Goal: Information Seeking & Learning: Learn about a topic

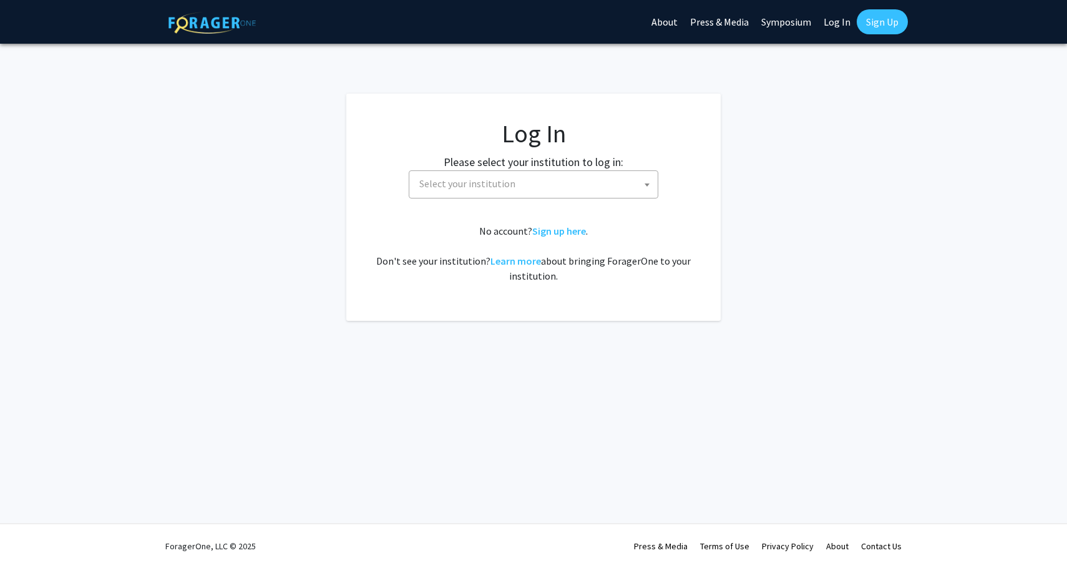
select select
click at [486, 176] on span "Select your institution" at bounding box center [535, 184] width 243 height 26
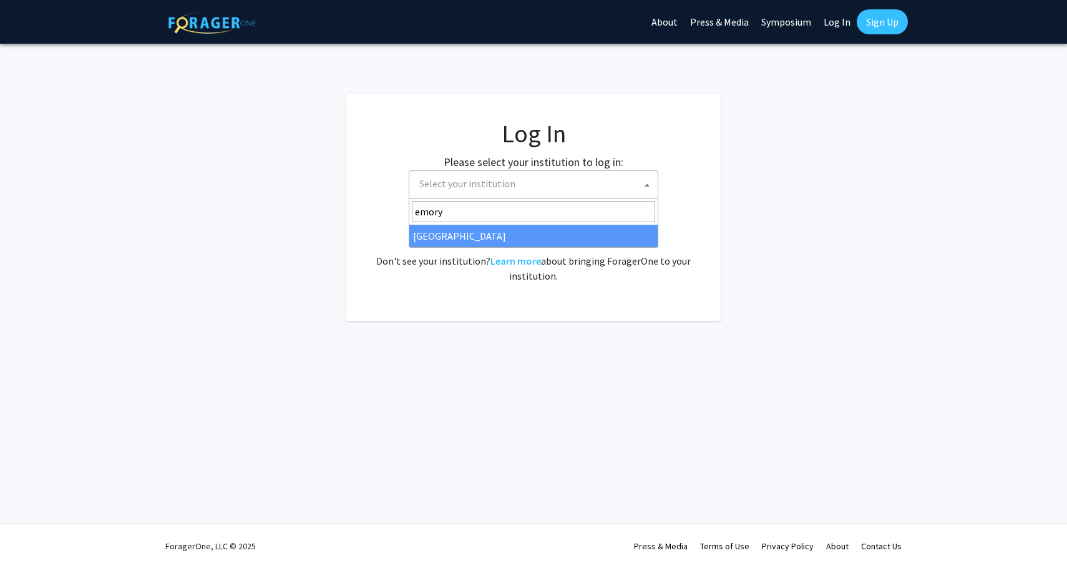
type input "emory"
select select "12"
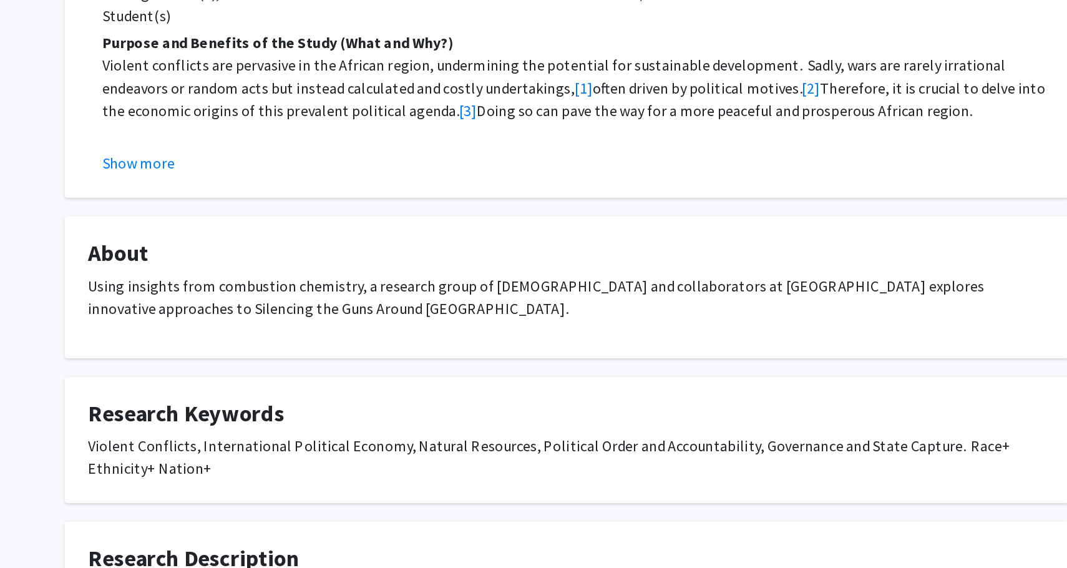
scroll to position [116, 0]
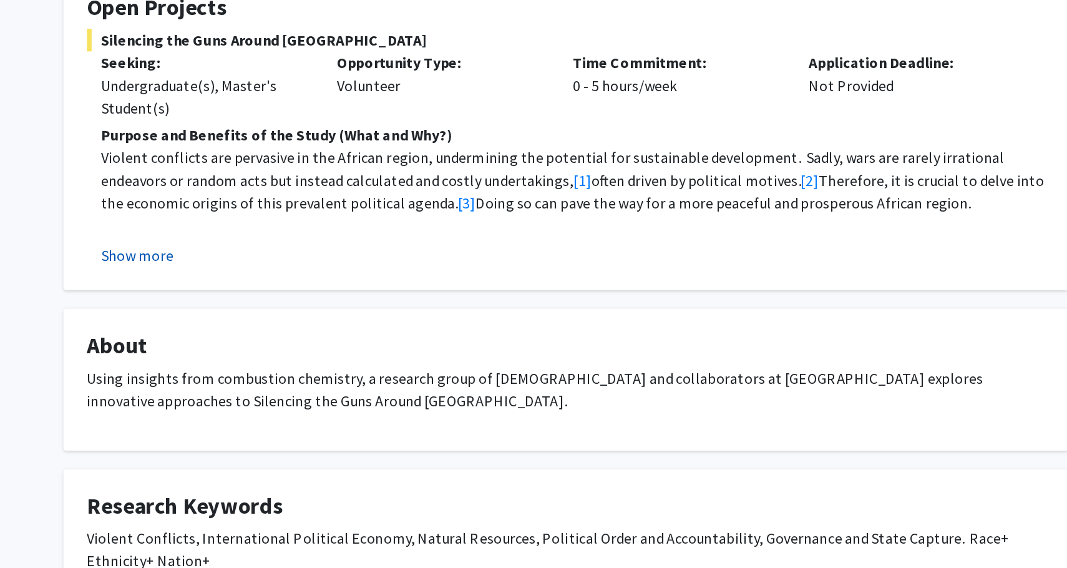
click at [225, 290] on button "Show more" at bounding box center [249, 297] width 48 height 15
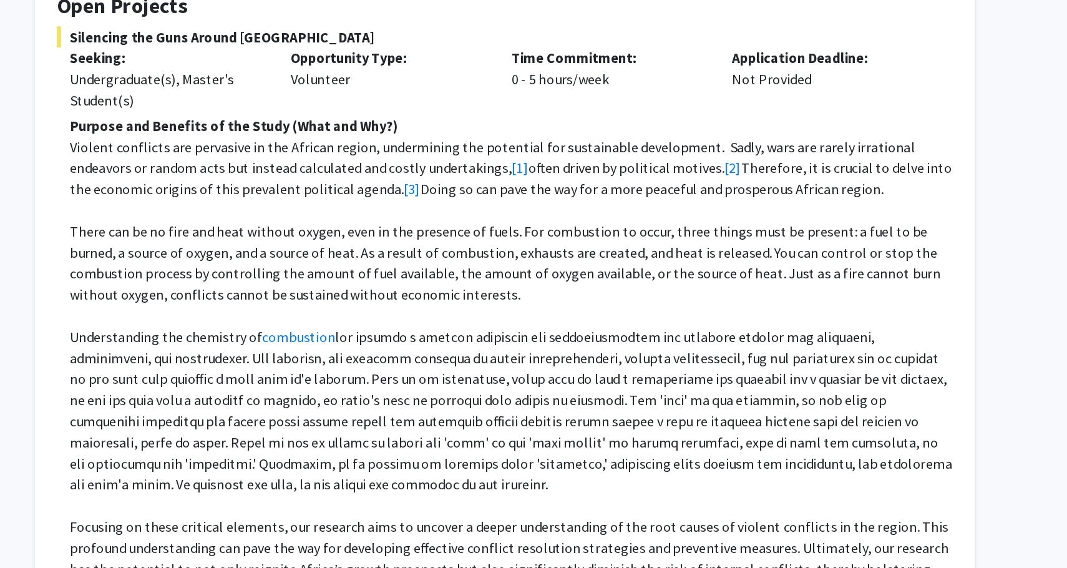
scroll to position [82, 0]
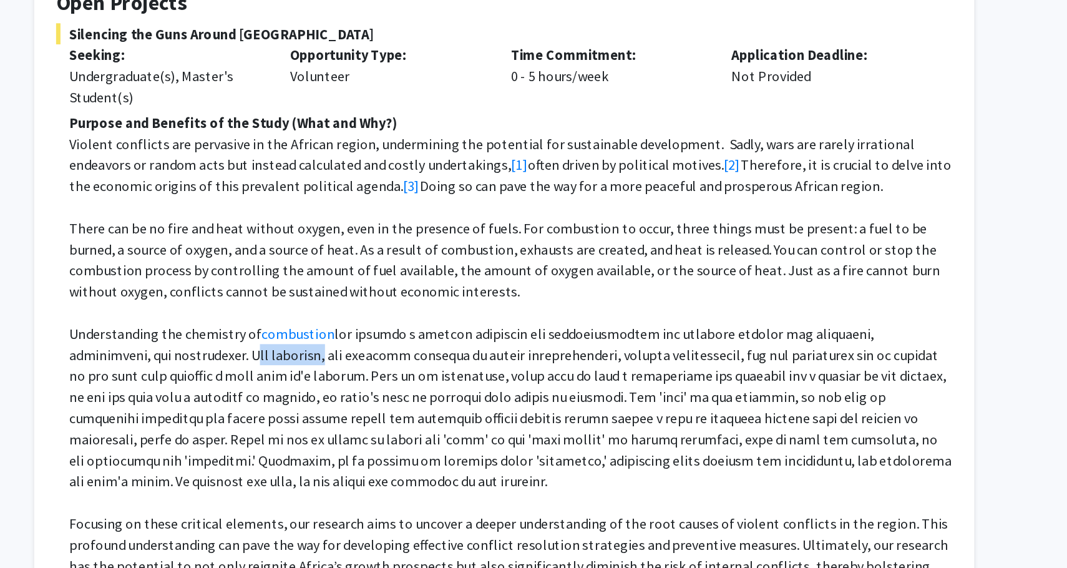
drag, startPoint x: 107, startPoint y: 249, endPoint x: 154, endPoint y: 248, distance: 47.4
click at [225, 394] on p "Understanding the chemistry of combustion" at bounding box center [538, 454] width 627 height 120
drag, startPoint x: 105, startPoint y: 251, endPoint x: 157, endPoint y: 252, distance: 51.8
click at [225, 394] on p "Understanding the chemistry of combustion" at bounding box center [538, 454] width 627 height 120
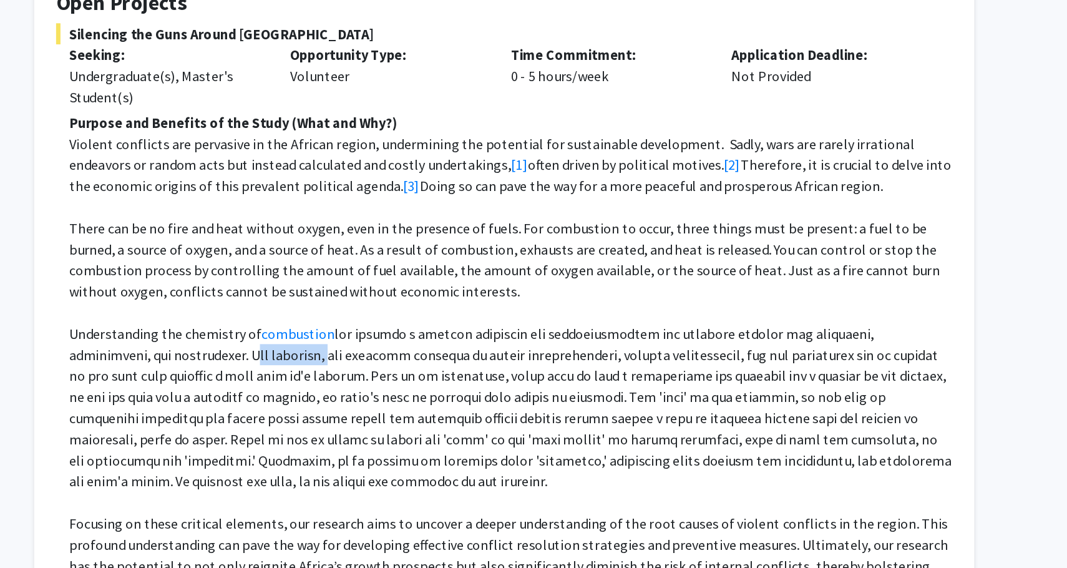
click at [225, 394] on p "Understanding the chemistry of combustion" at bounding box center [538, 454] width 627 height 120
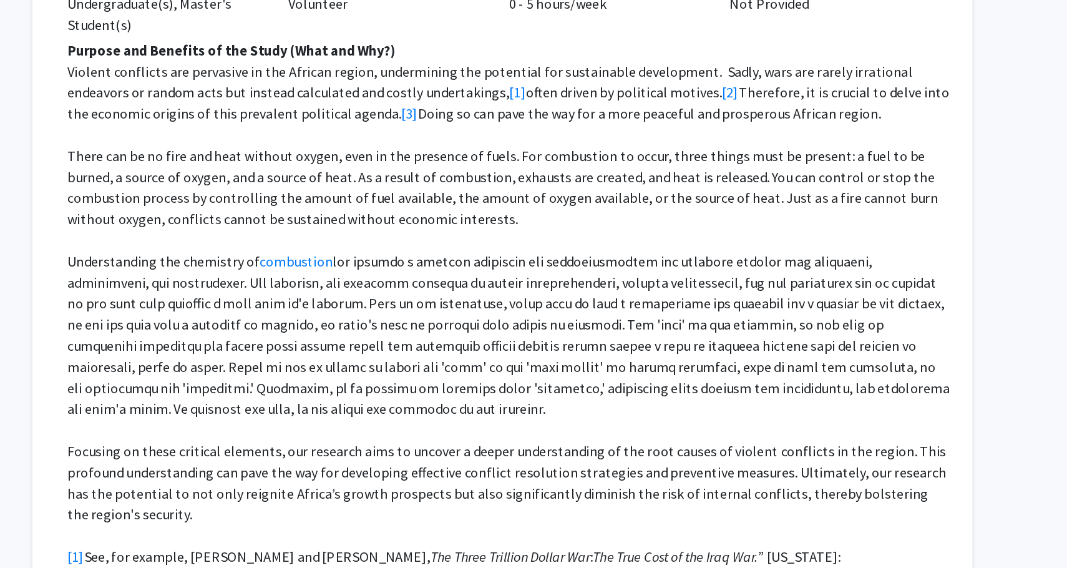
scroll to position [135, 0]
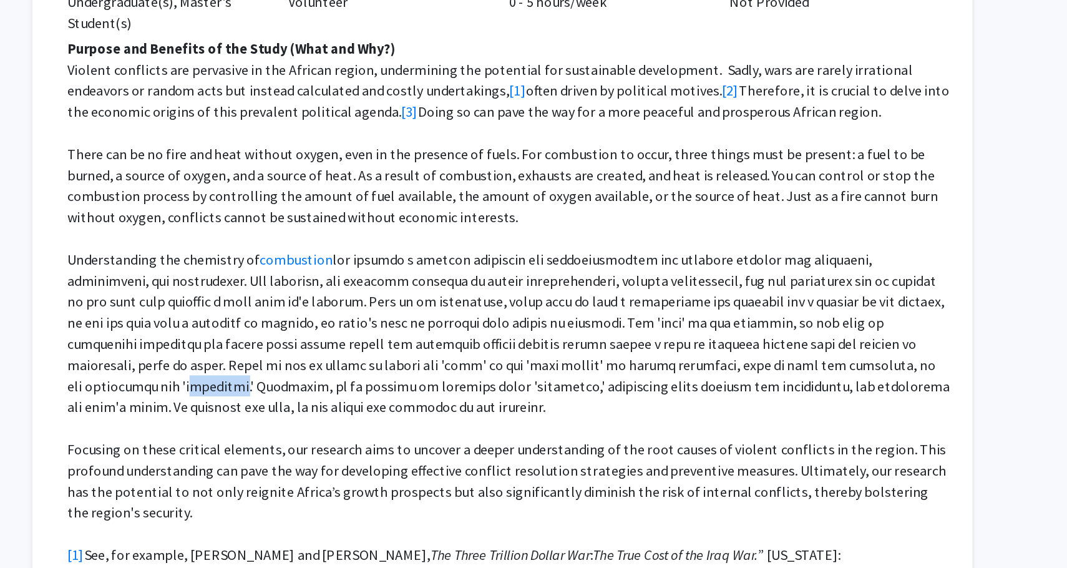
drag, startPoint x: 486, startPoint y: 258, endPoint x: 523, endPoint y: 258, distance: 37.4
click at [524, 341] on p "Understanding the chemistry of combustion" at bounding box center [538, 401] width 627 height 120
click at [523, 341] on p "Understanding the chemistry of combustion" at bounding box center [538, 401] width 627 height 120
drag, startPoint x: 523, startPoint y: 258, endPoint x: 491, endPoint y: 259, distance: 32.5
click at [491, 341] on p "Understanding the chemistry of combustion" at bounding box center [538, 401] width 627 height 120
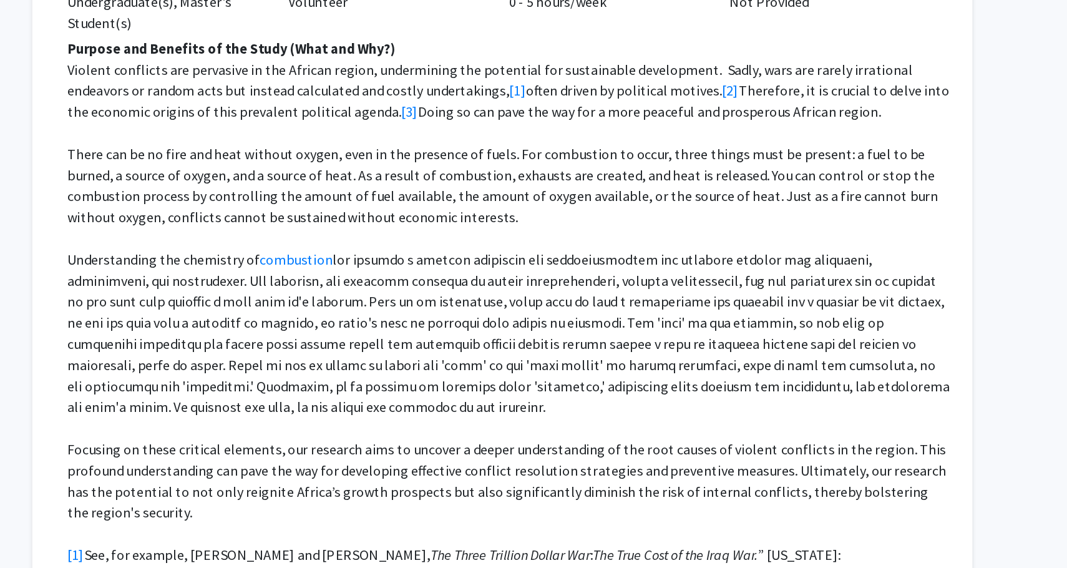
click at [423, 341] on p "Understanding the chemistry of combustion" at bounding box center [538, 401] width 627 height 120
drag, startPoint x: 486, startPoint y: 260, endPoint x: 524, endPoint y: 258, distance: 38.7
click at [524, 341] on p "Understanding the chemistry of combustion" at bounding box center [538, 401] width 627 height 120
click at [510, 341] on p "Understanding the chemistry of combustion" at bounding box center [538, 401] width 627 height 120
drag, startPoint x: 419, startPoint y: 257, endPoint x: 467, endPoint y: 258, distance: 48.1
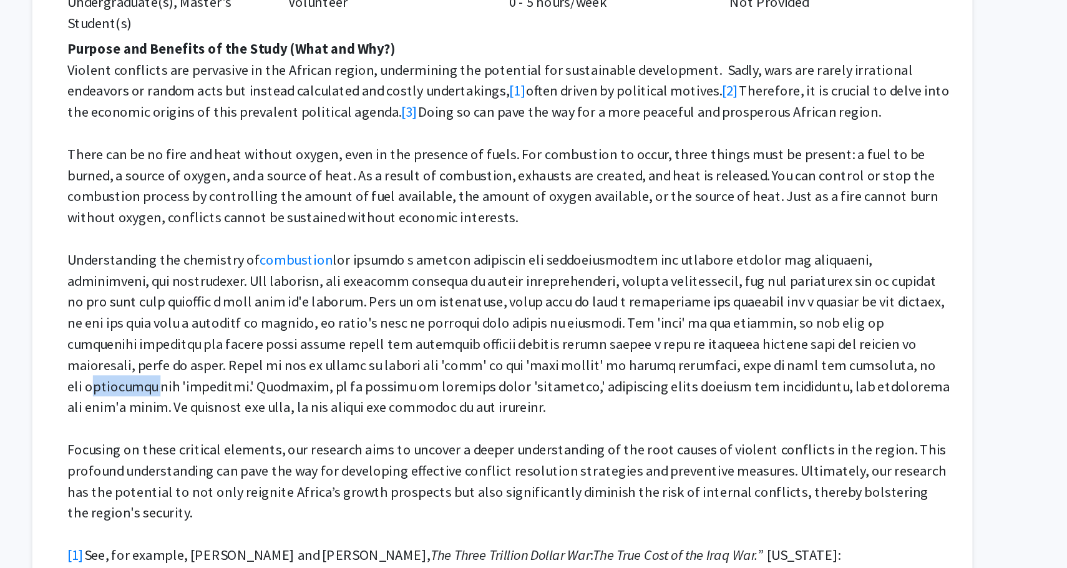
click at [467, 341] on p "Understanding the chemistry of combustion" at bounding box center [538, 401] width 627 height 120
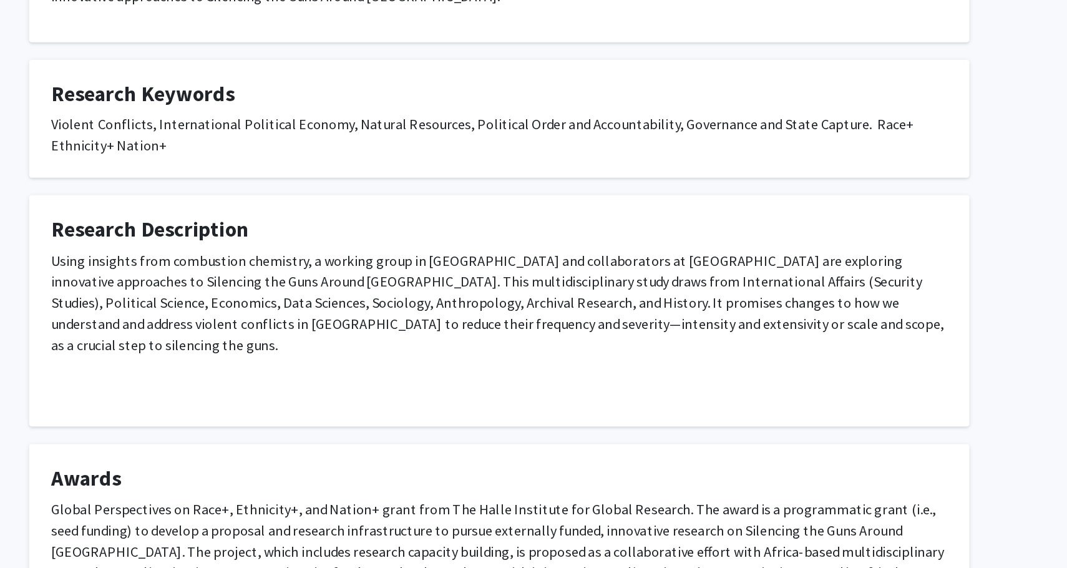
scroll to position [710, 0]
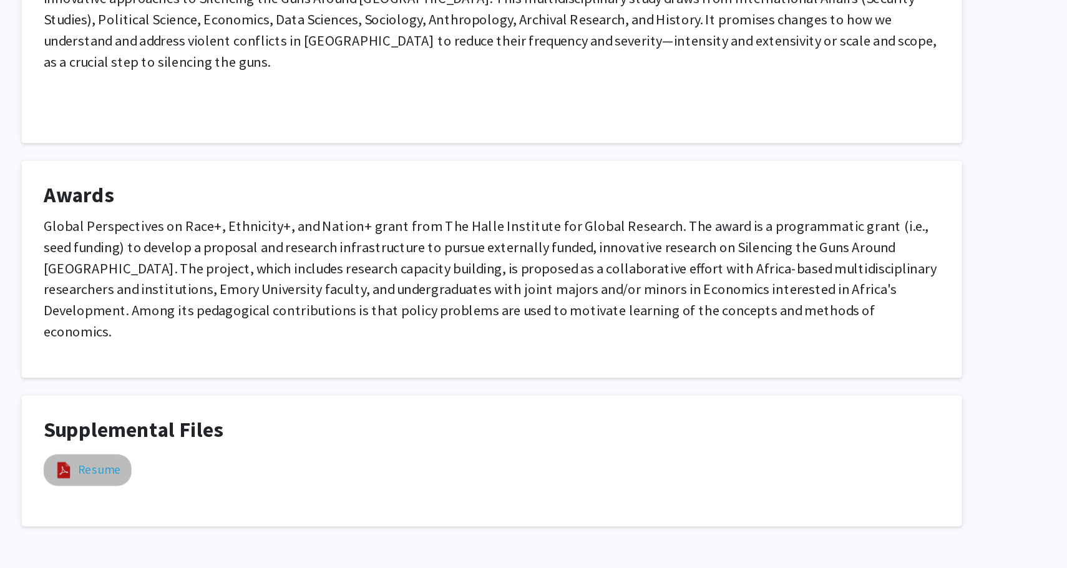
click at [240, 491] on link "Resume" at bounding box center [255, 497] width 31 height 13
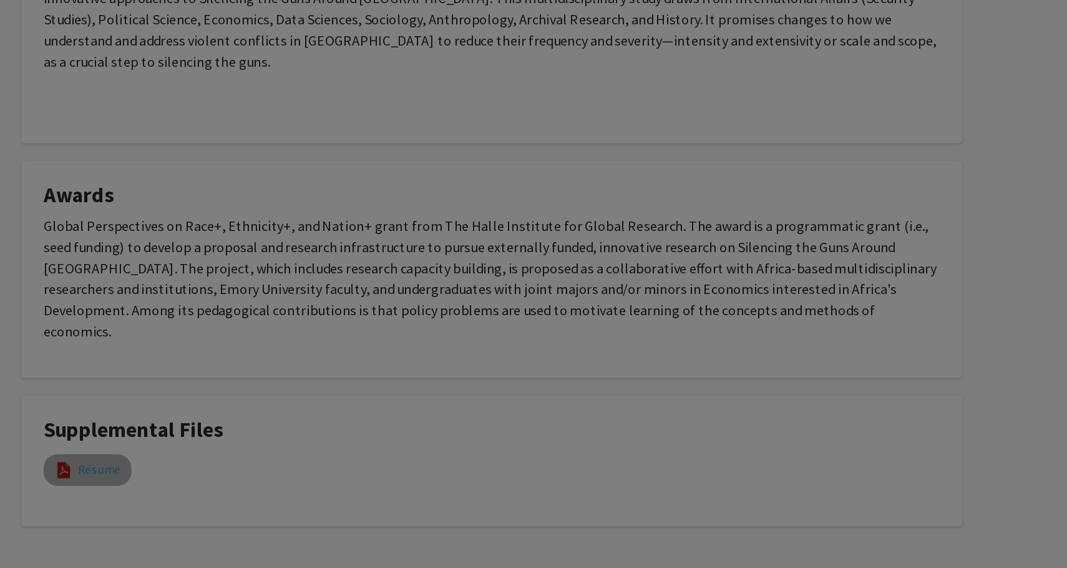
scroll to position [909, 0]
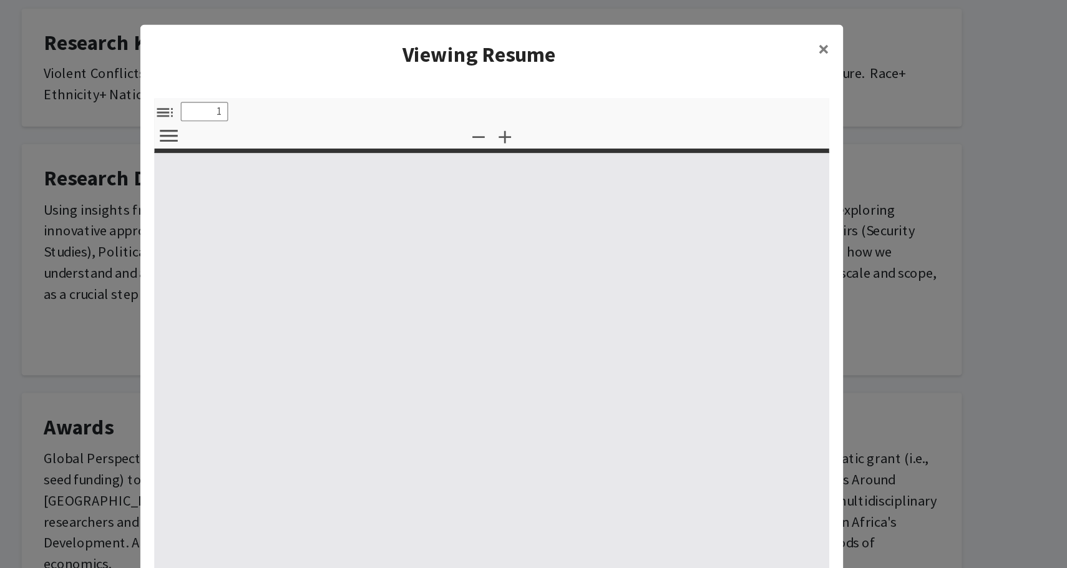
select select "custom"
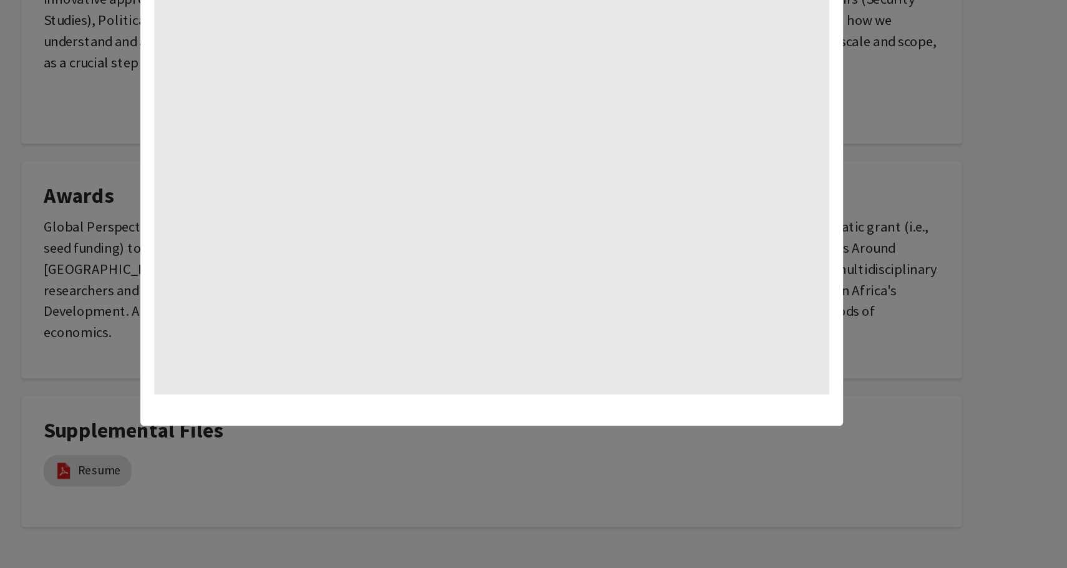
type input "0"
select select "custom"
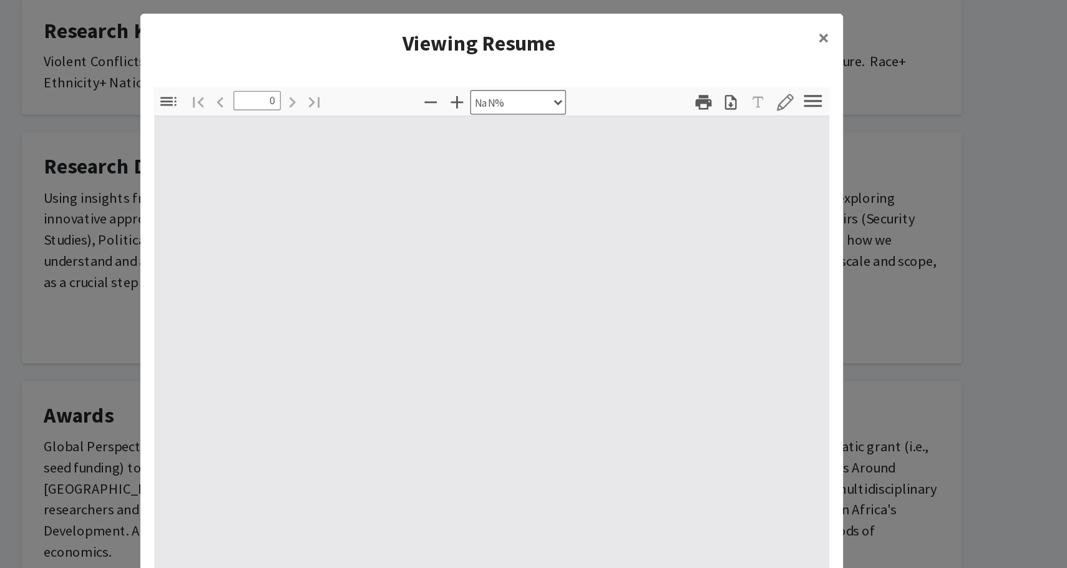
scroll to position [908, 0]
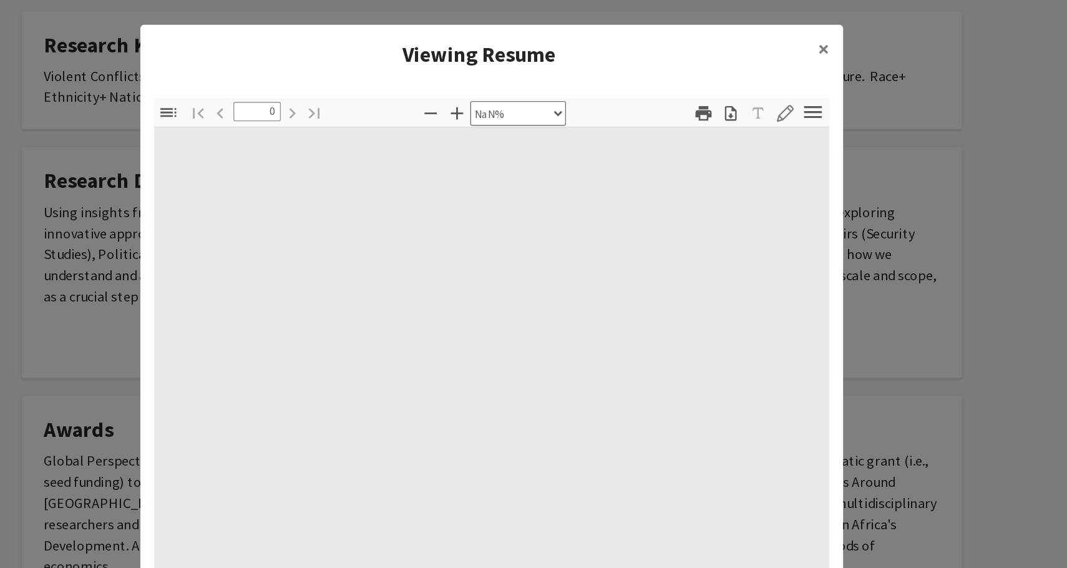
type input "1"
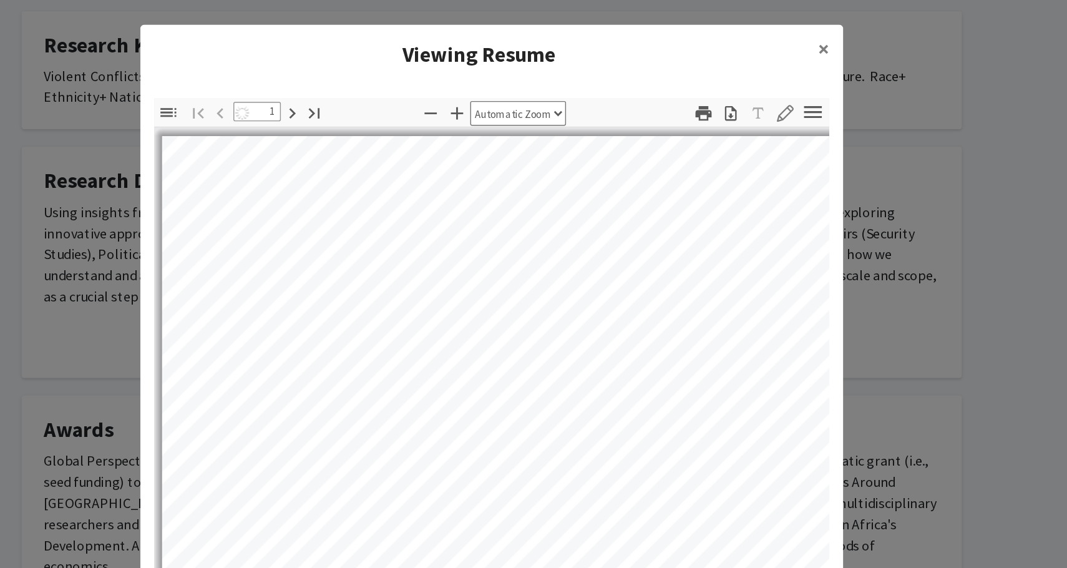
select select "auto"
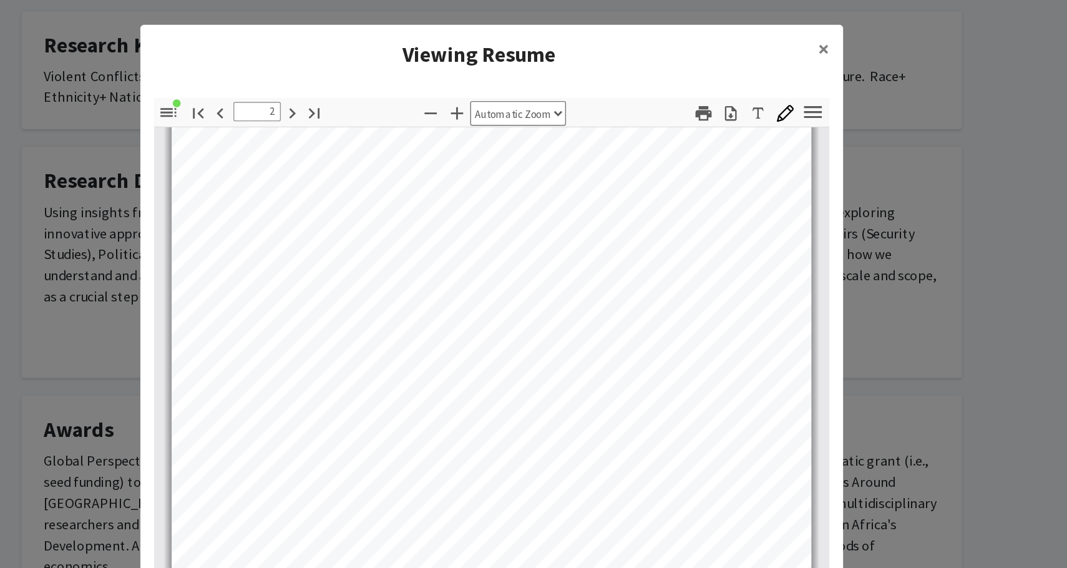
scroll to position [900, 0]
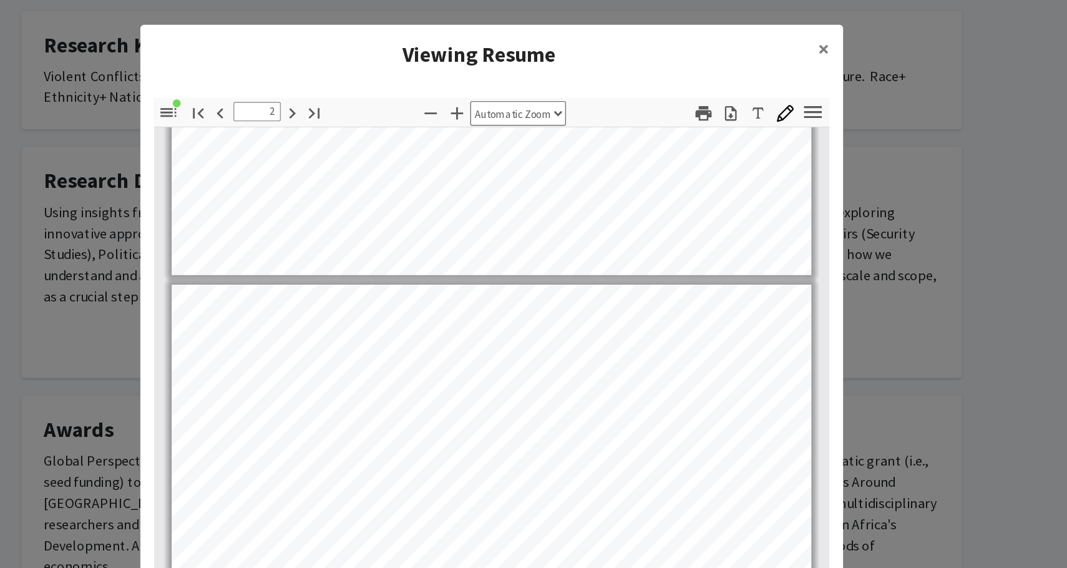
type input "1"
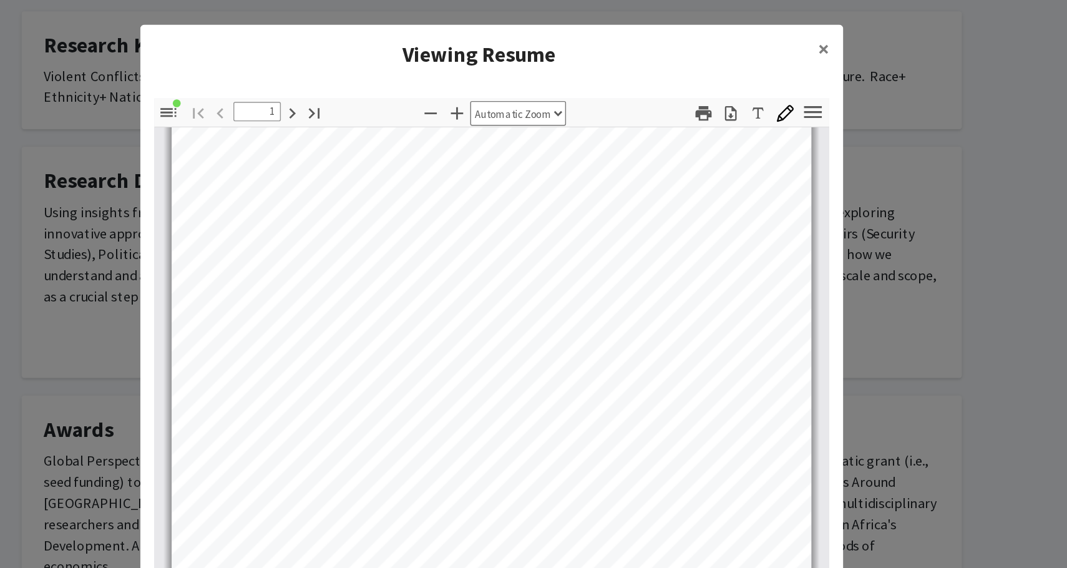
scroll to position [272, 0]
click at [755, 34] on button "×" at bounding box center [769, 34] width 28 height 35
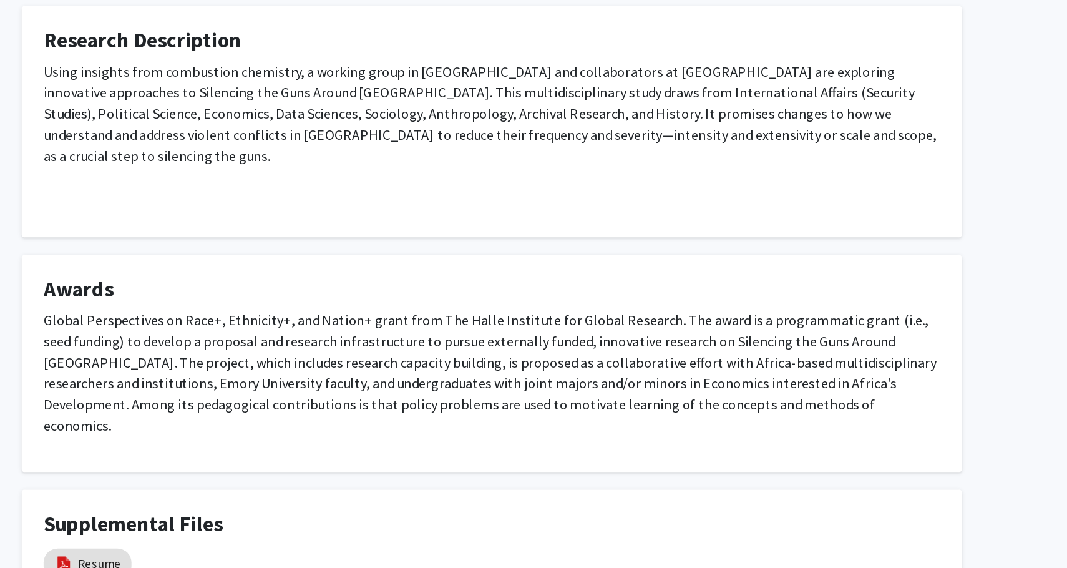
scroll to position [846, 0]
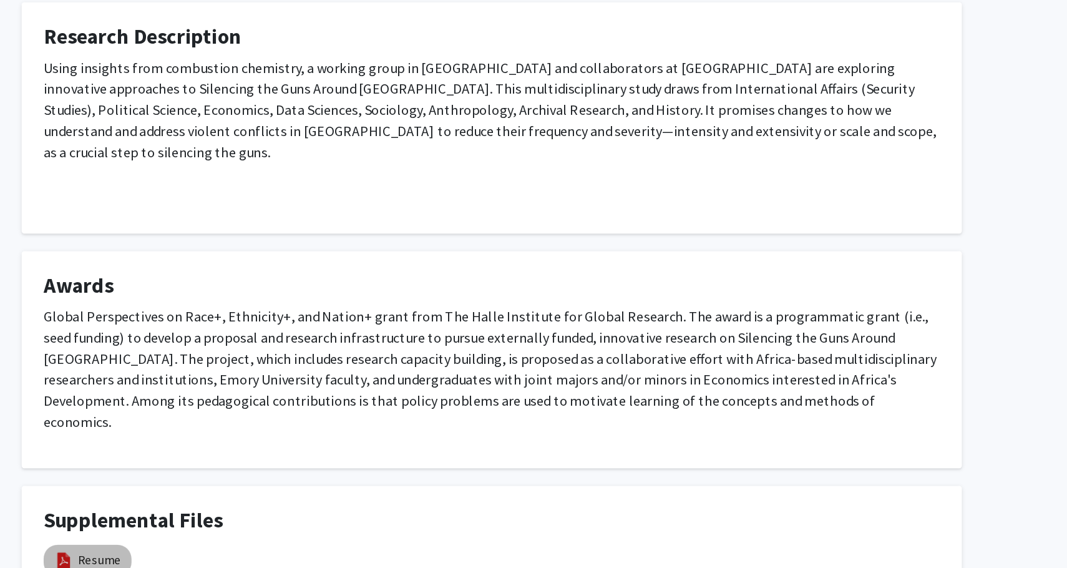
click at [215, 551] on mat-chip "Resume" at bounding box center [246, 562] width 62 height 22
click at [240, 556] on link "Resume" at bounding box center [255, 562] width 31 height 13
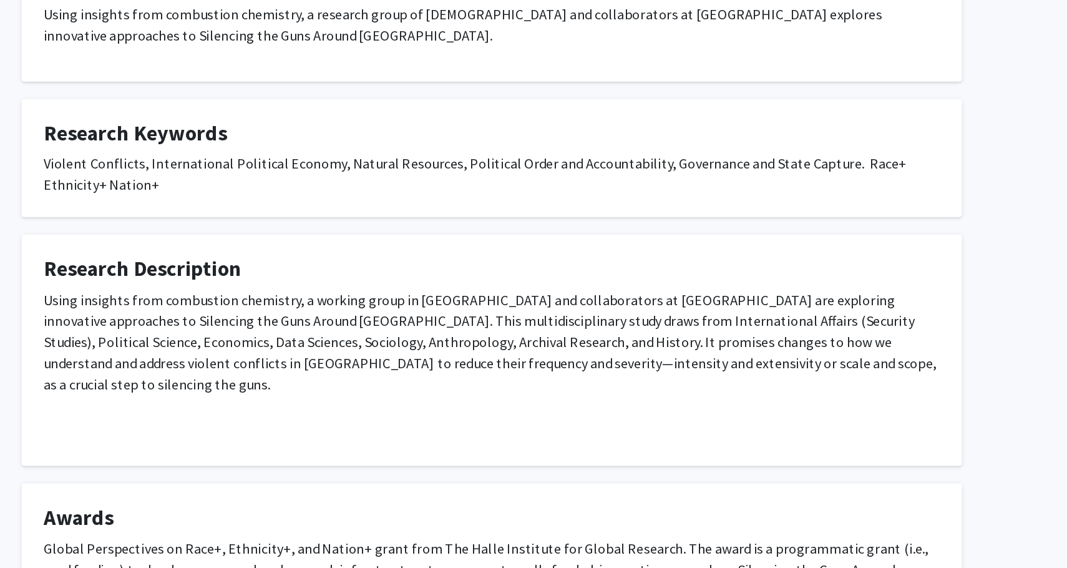
select select "custom"
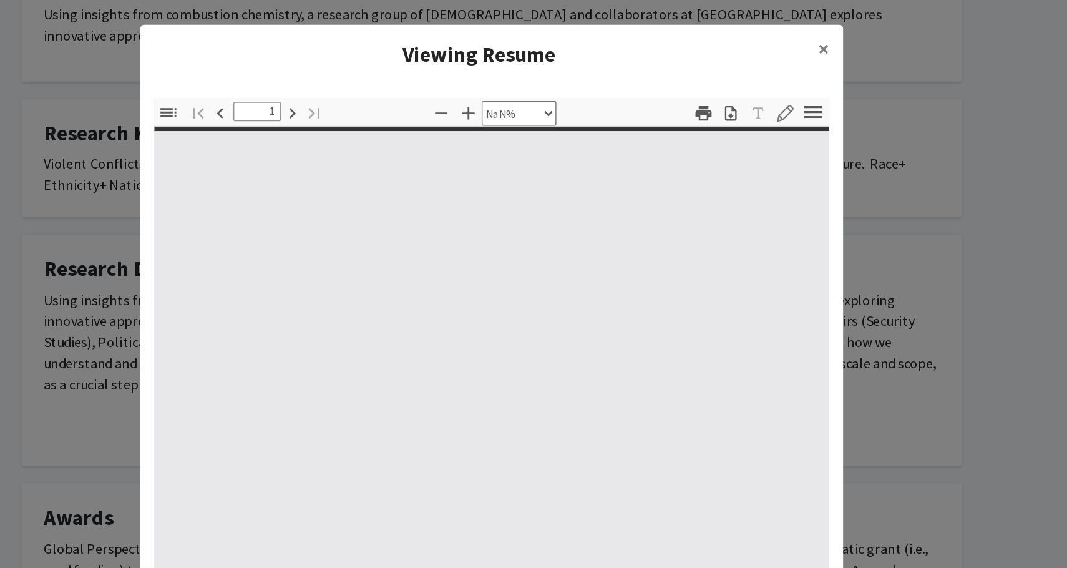
type input "0"
select select "custom"
type input "1"
select select "auto"
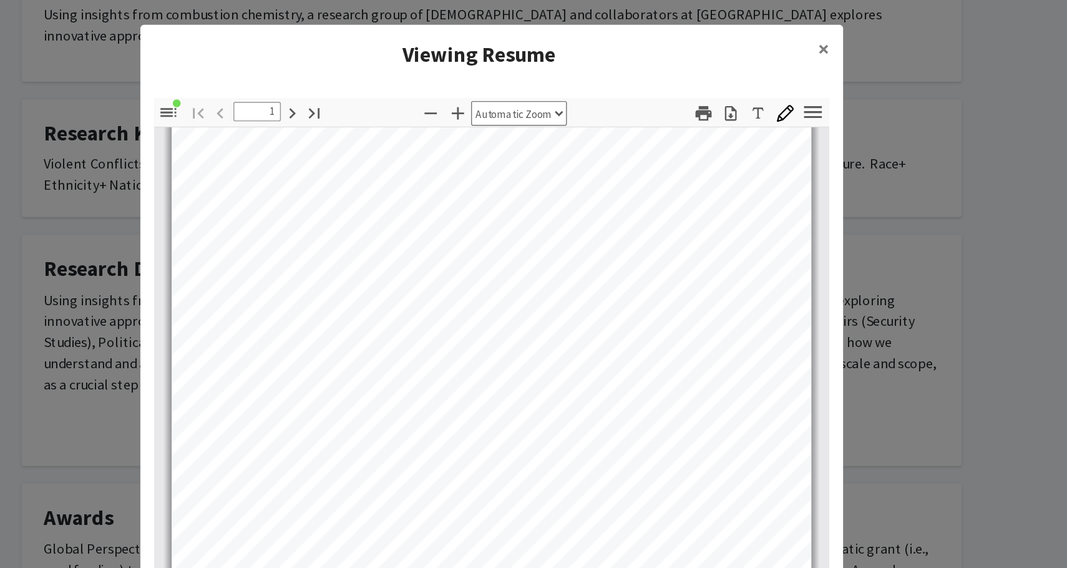
scroll to position [84, 0]
click at [755, 38] on button "×" at bounding box center [769, 34] width 28 height 35
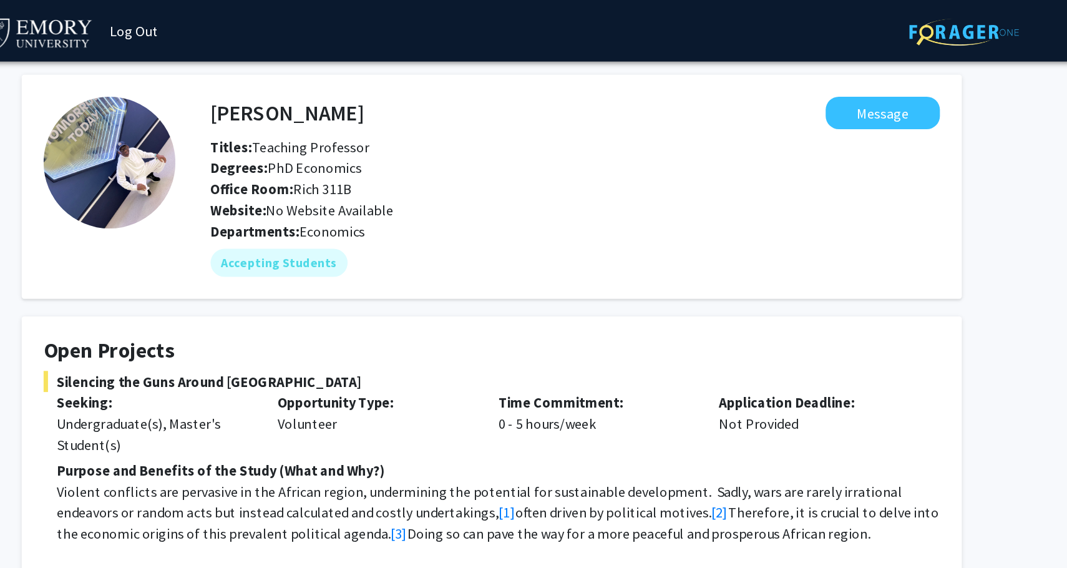
scroll to position [0, 0]
drag, startPoint x: 147, startPoint y: 77, endPoint x: 153, endPoint y: 81, distance: 6.8
click at [325, 81] on div "Melvin Ayogu Message" at bounding box center [593, 80] width 537 height 23
copy div "Melvin Ayogu"
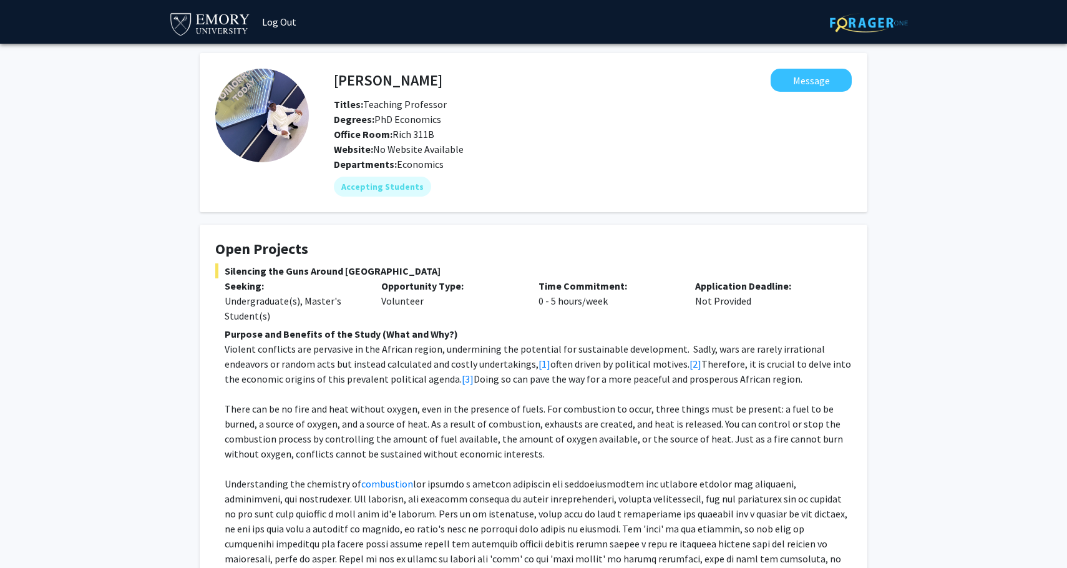
click at [873, 17] on img at bounding box center [869, 22] width 78 height 19
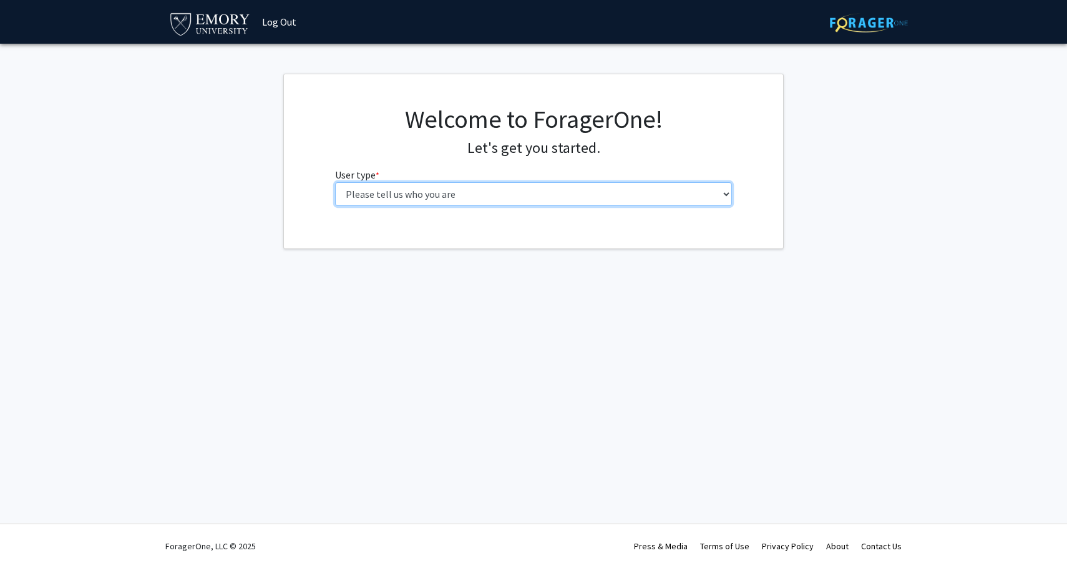
select select "1: undergrad"
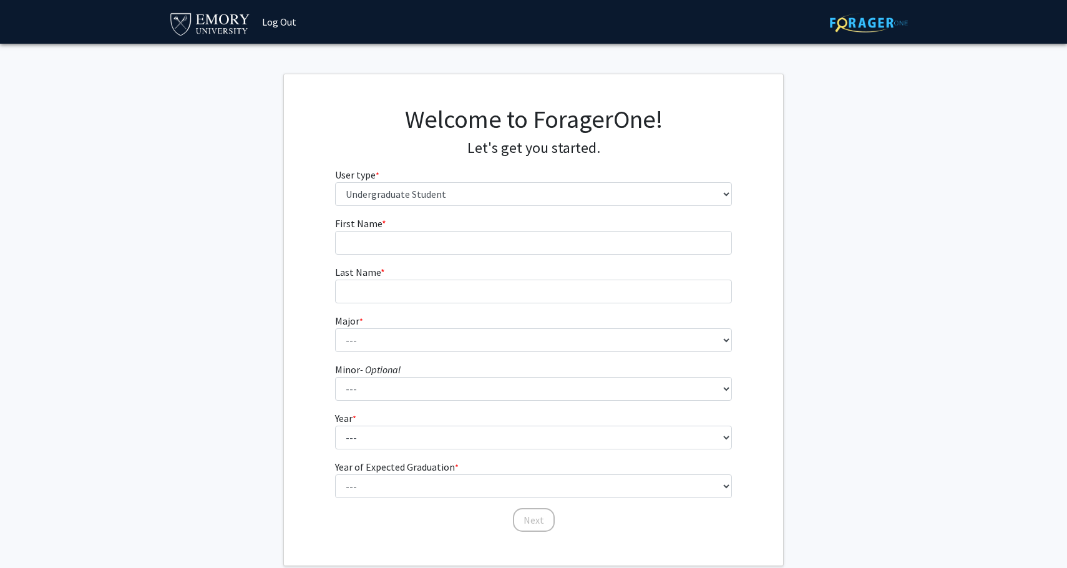
click at [237, 19] on img at bounding box center [210, 23] width 83 height 28
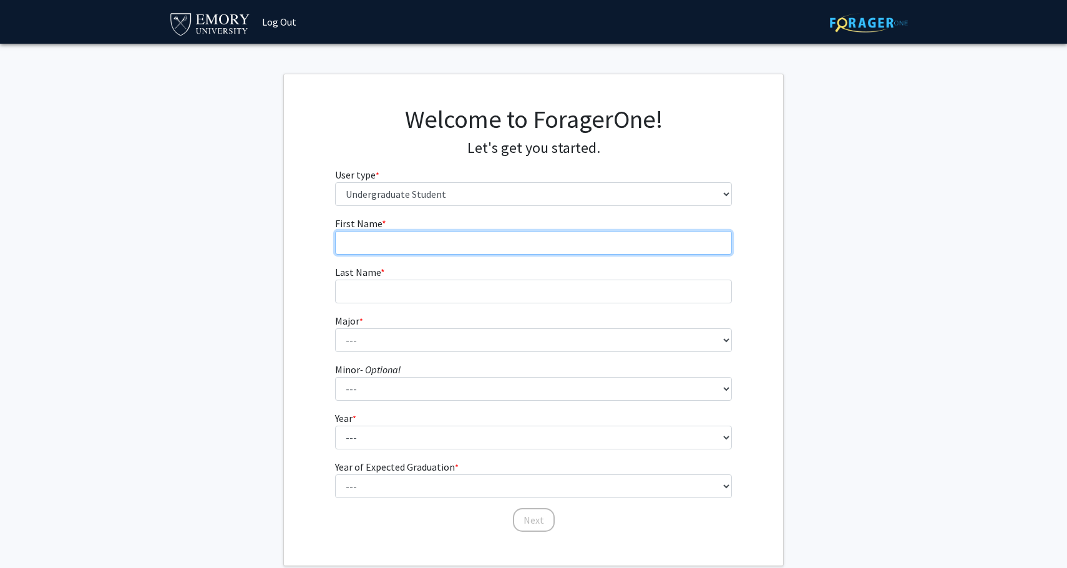
click at [390, 247] on input "First Name * required" at bounding box center [534, 243] width 398 height 24
click at [371, 242] on input "First Name * required" at bounding box center [534, 243] width 398 height 24
type input "w"
type input "Will"
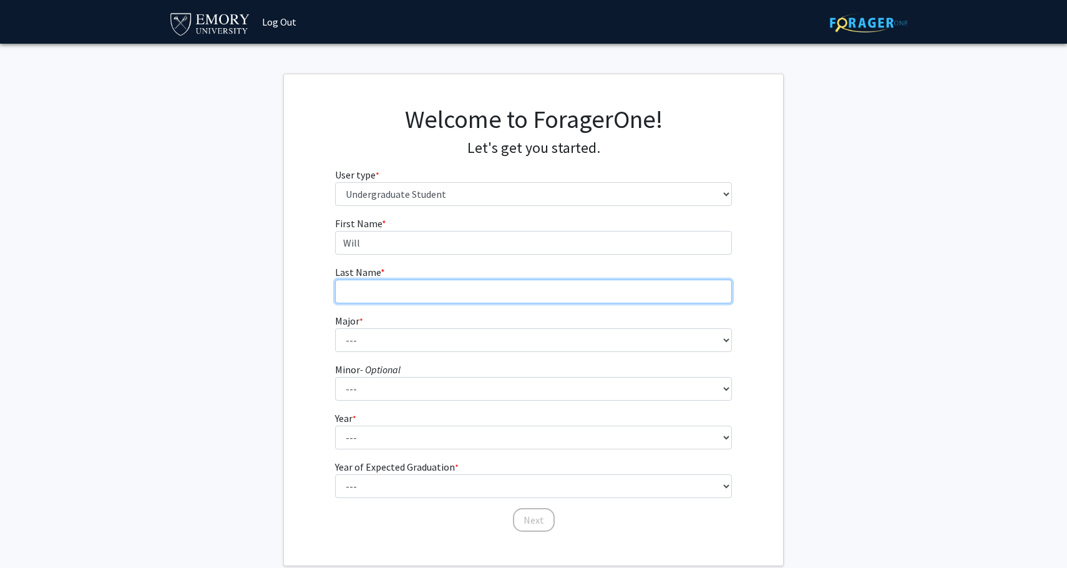
click at [378, 300] on input "Last Name * required" at bounding box center [534, 292] width 398 height 24
type input "Carraway"
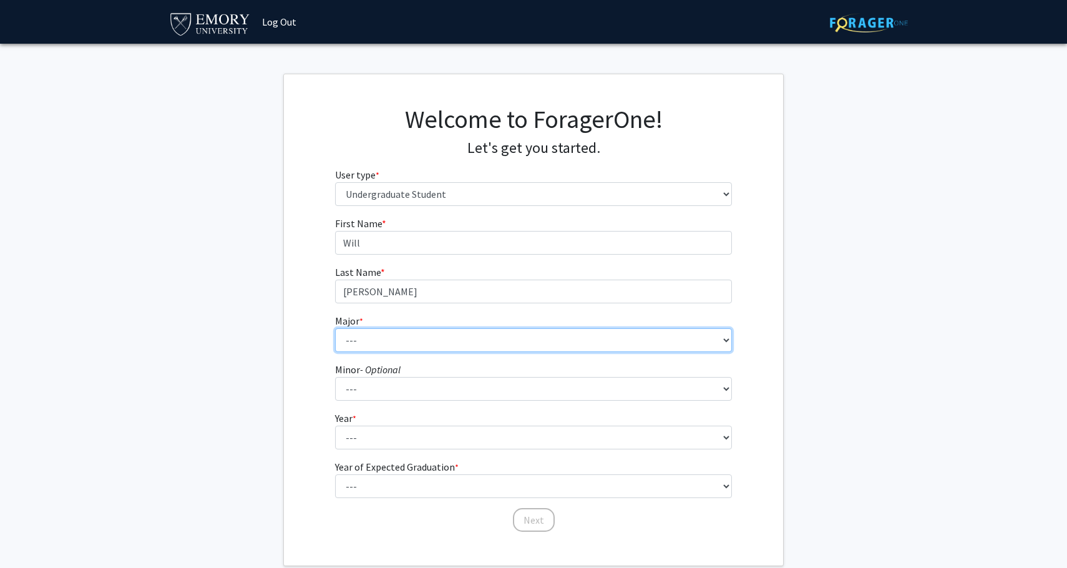
select select "51: 1011"
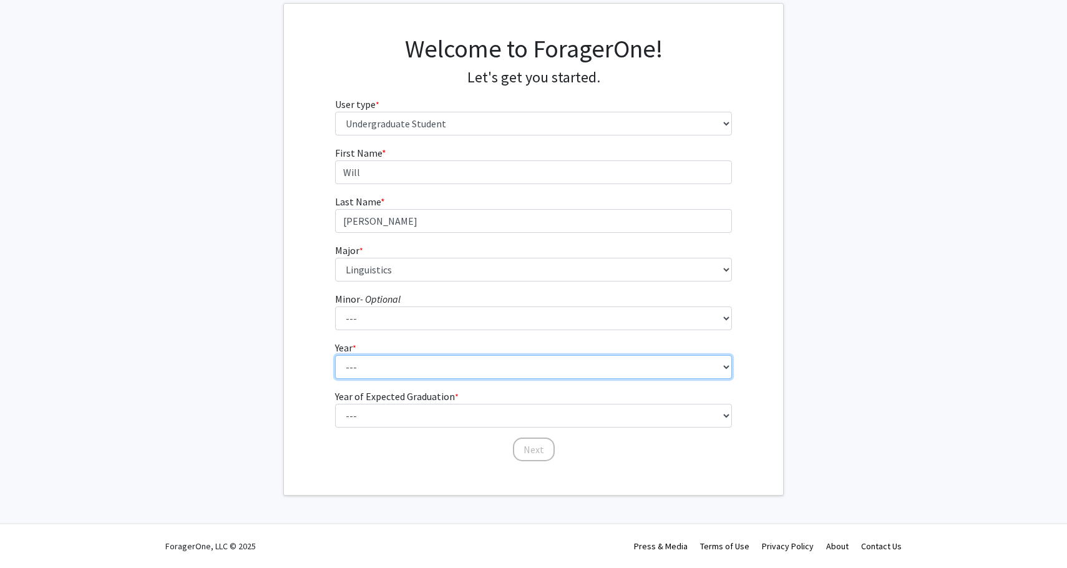
scroll to position [70, 0]
select select "2: sophomore"
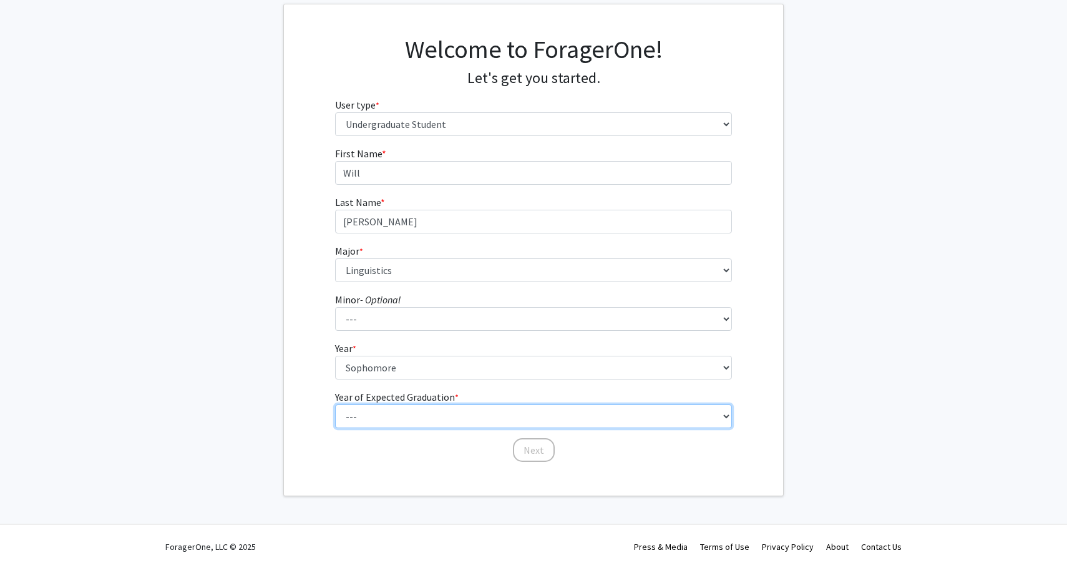
select select "4: 2028"
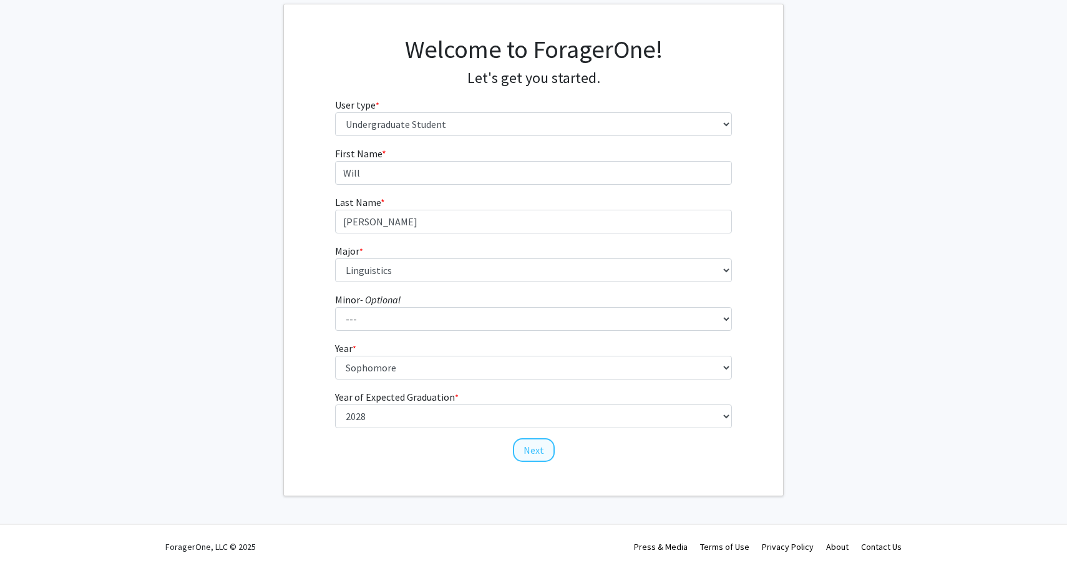
click at [526, 451] on button "Next" at bounding box center [534, 450] width 42 height 24
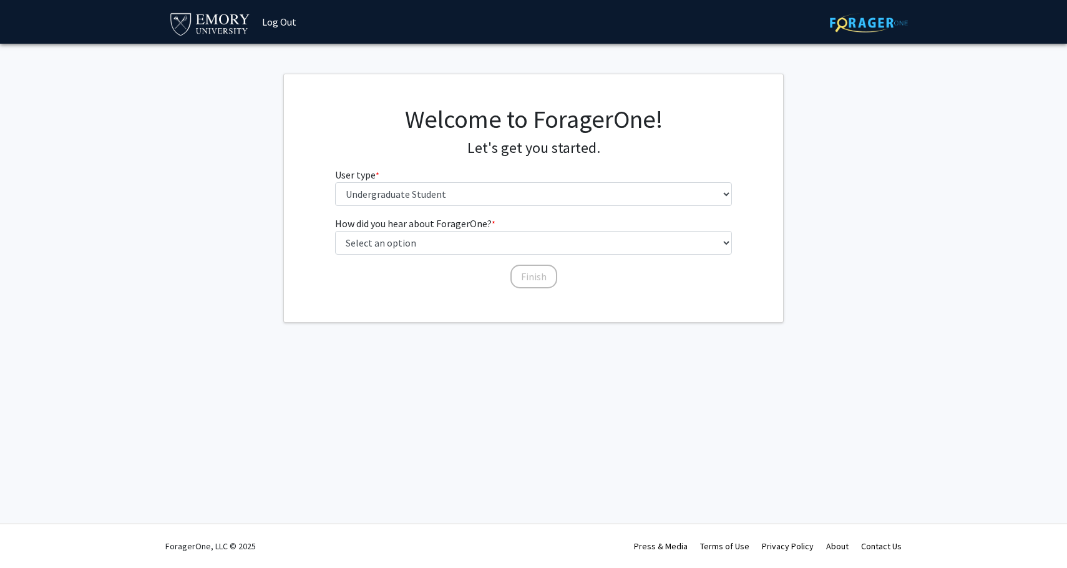
scroll to position [0, 0]
click at [478, 205] on div "Welcome to ForagerOne! Let's get you started. User type * required Please tell …" at bounding box center [534, 160] width 416 height 112
select select "1: peer_recommendation"
click at [529, 273] on button "Finish" at bounding box center [534, 277] width 47 height 24
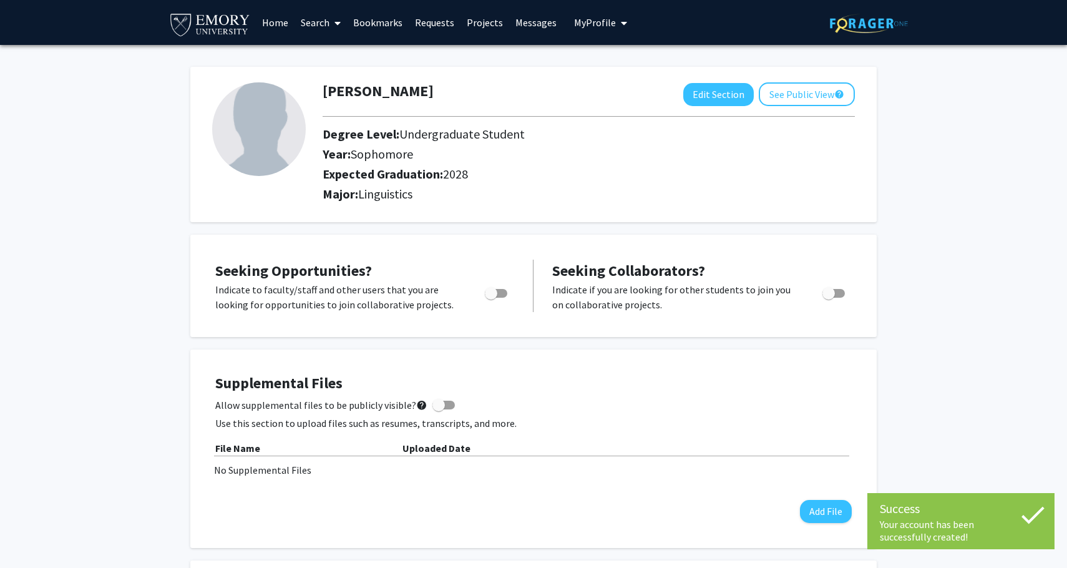
click at [333, 19] on span at bounding box center [335, 23] width 11 height 44
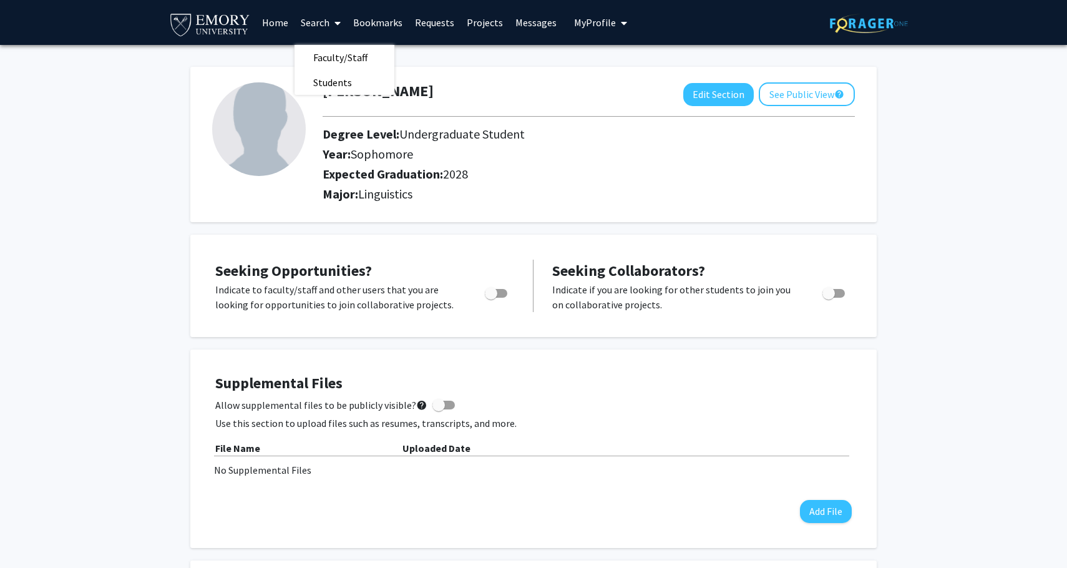
click at [485, 21] on link "Projects" at bounding box center [485, 23] width 49 height 44
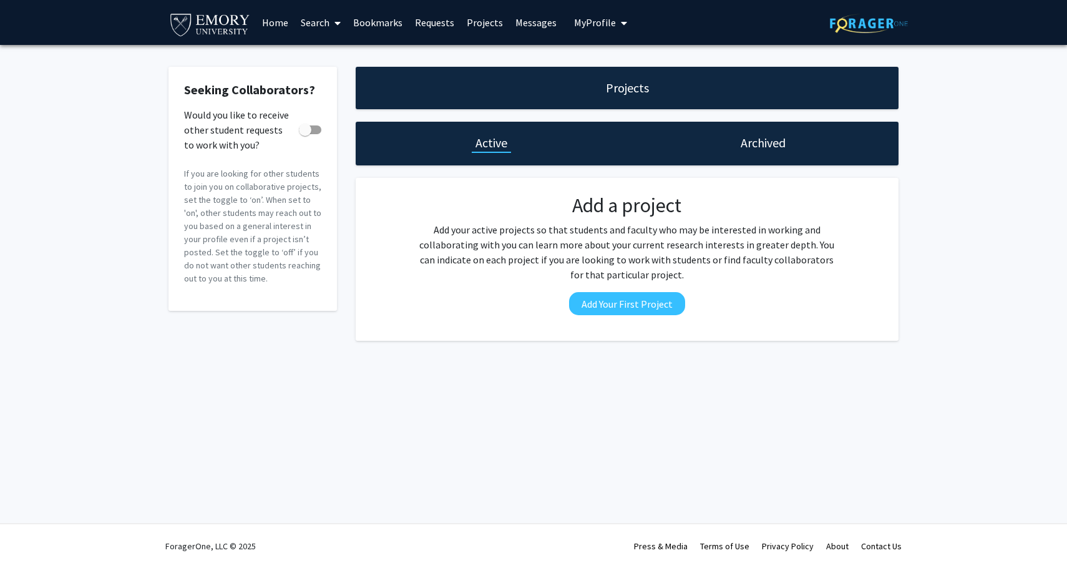
click at [335, 21] on icon at bounding box center [338, 23] width 6 height 10
click at [340, 52] on span "Faculty/Staff" at bounding box center [341, 57] width 92 height 25
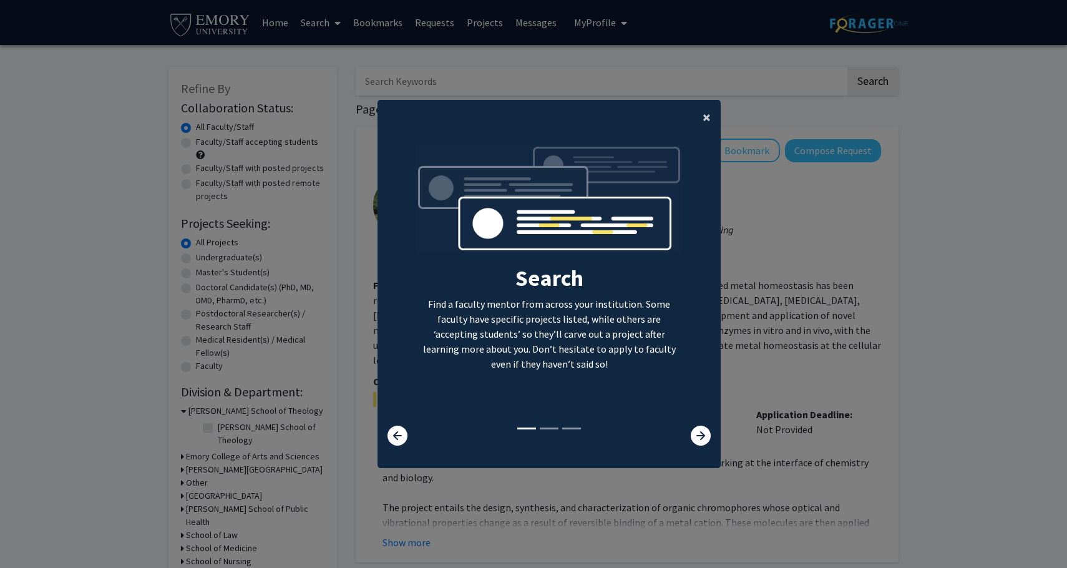
click at [708, 111] on span "×" at bounding box center [707, 116] width 8 height 19
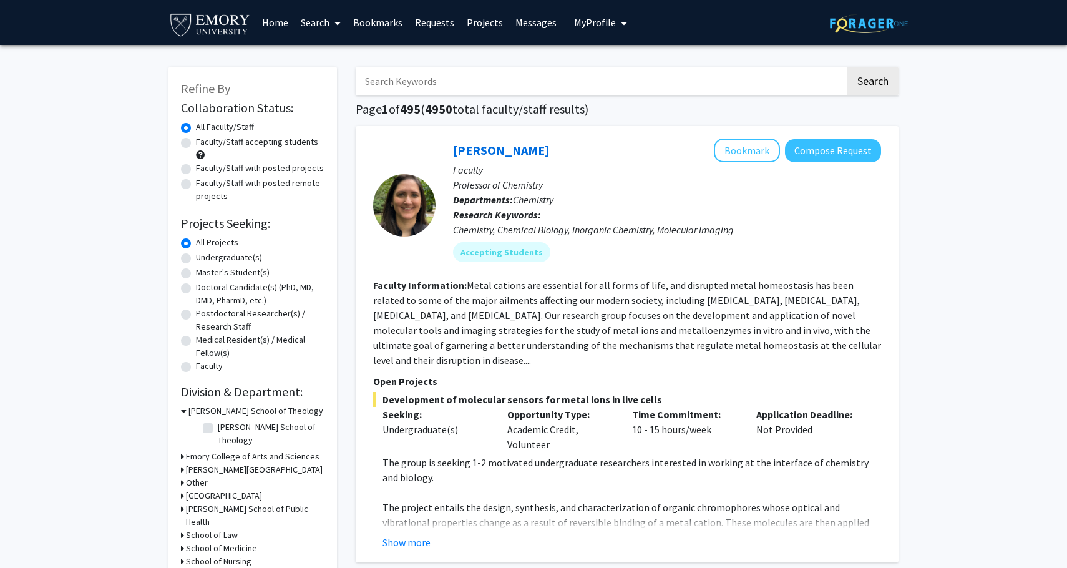
click at [449, 86] on input "Search Keywords" at bounding box center [601, 81] width 490 height 29
type input "l"
click at [510, 82] on input "Search Keywords" at bounding box center [601, 81] width 490 height 29
type input "linguistics"
click at [873, 83] on button "Search" at bounding box center [873, 81] width 51 height 29
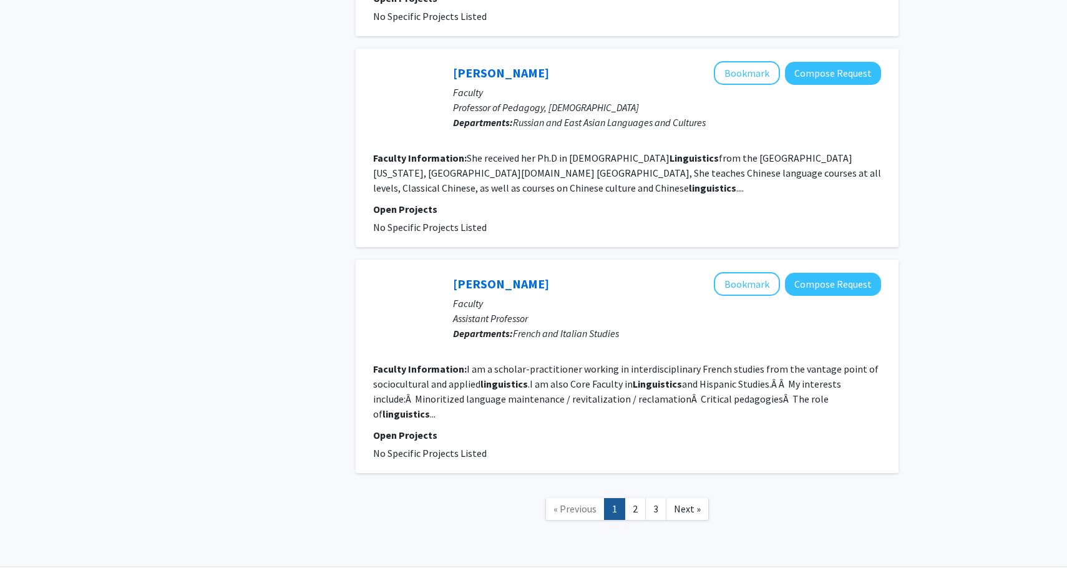
scroll to position [2039, 0]
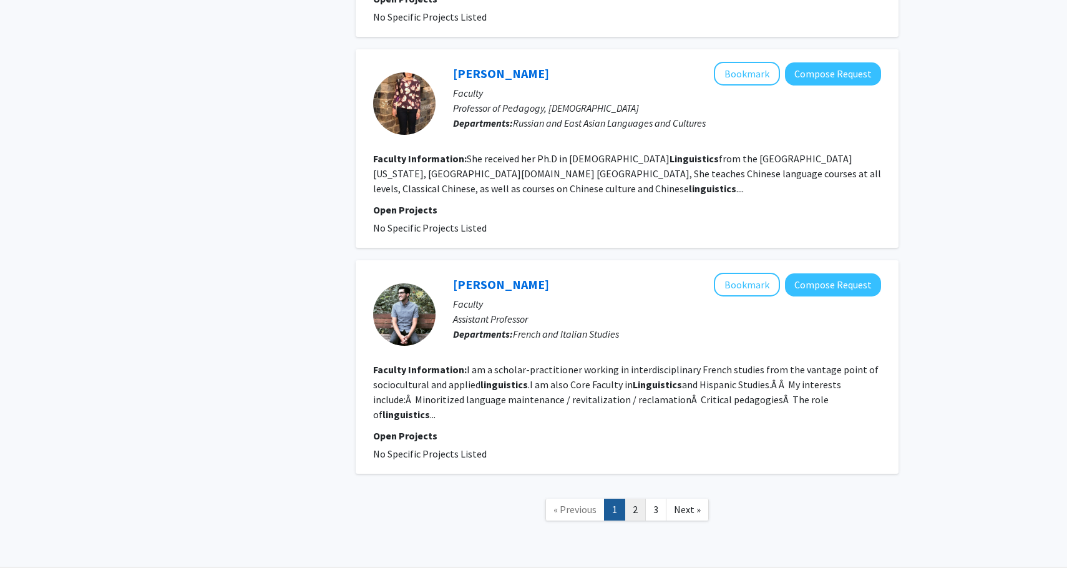
click at [636, 499] on link "2" at bounding box center [635, 510] width 21 height 22
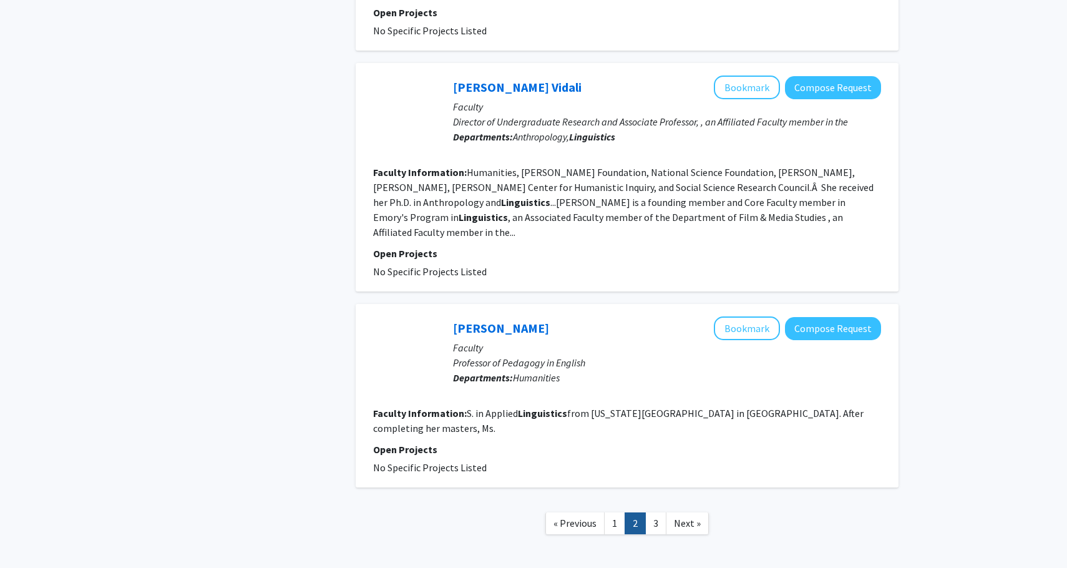
scroll to position [1755, 0]
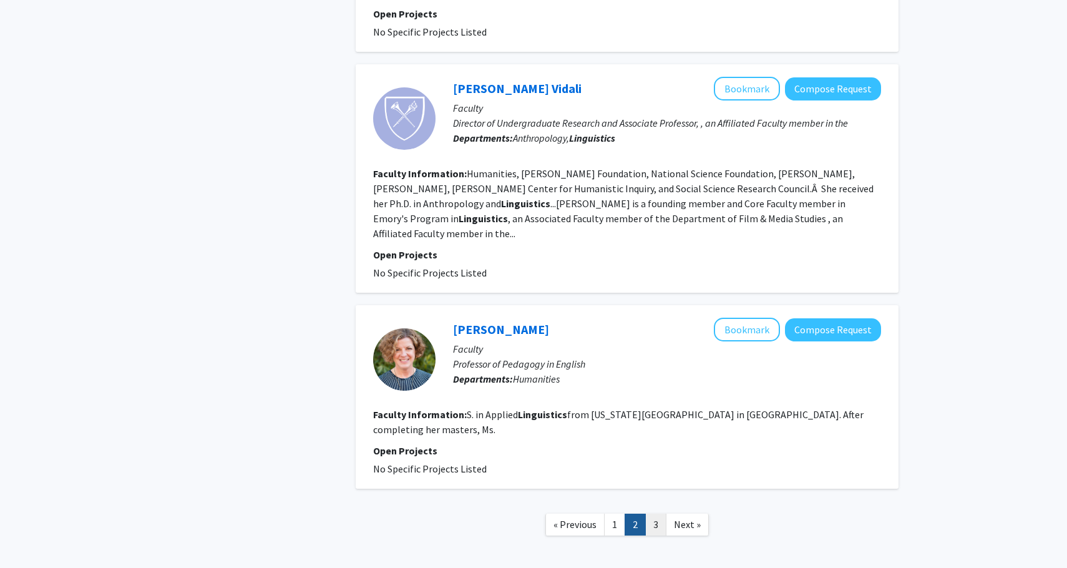
click at [657, 514] on link "3" at bounding box center [655, 525] width 21 height 22
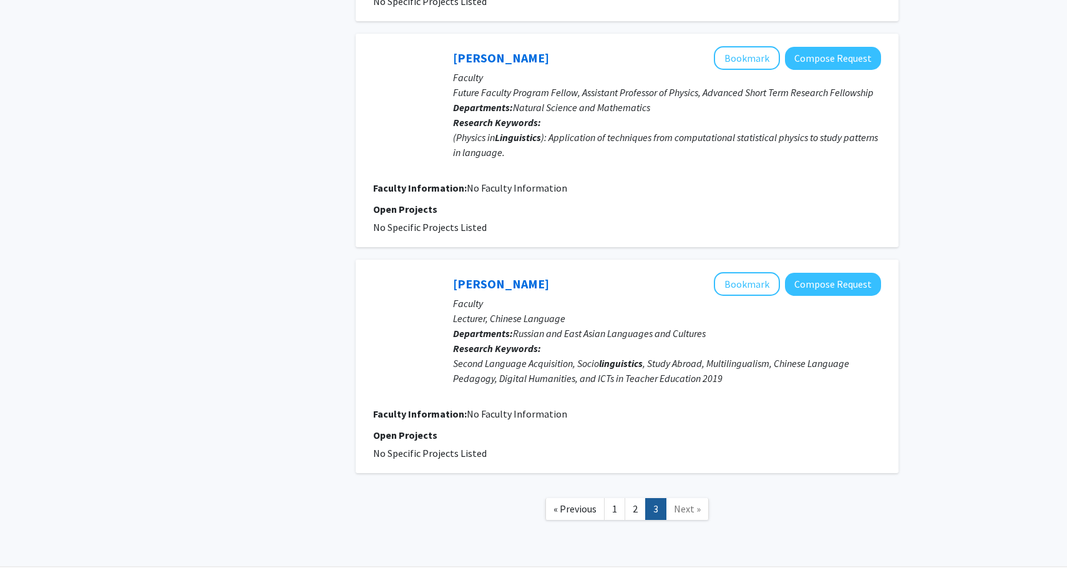
scroll to position [1814, 0]
